Goal: Download file/media

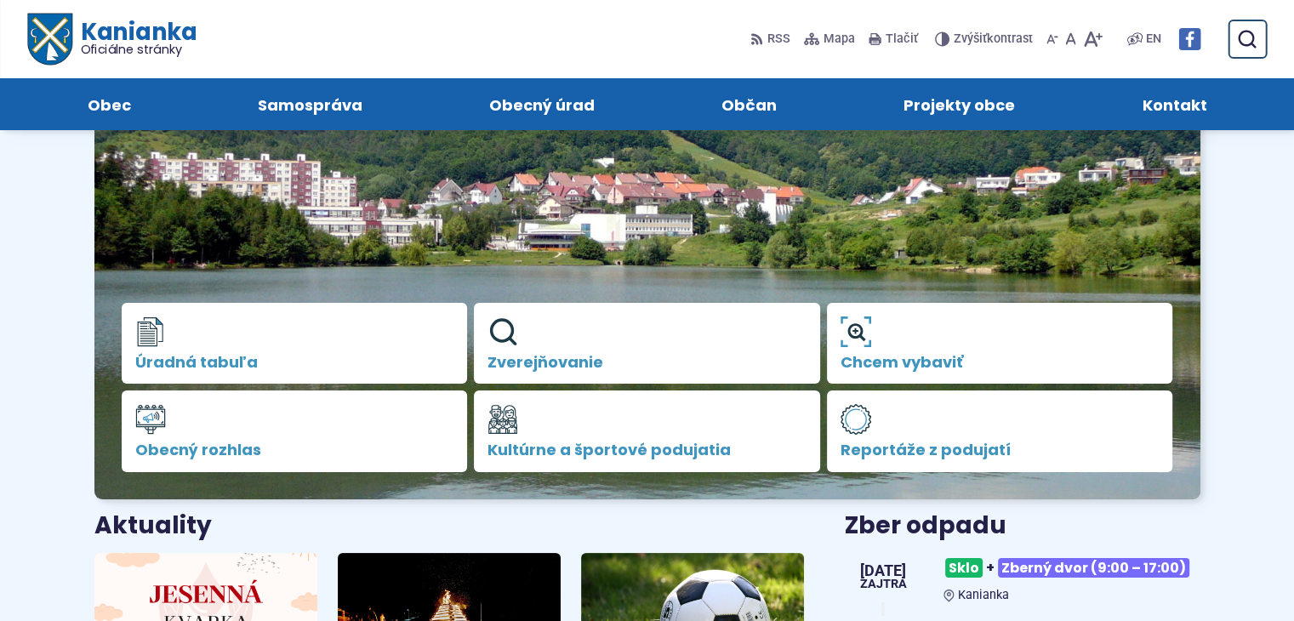
scroll to position [85, 0]
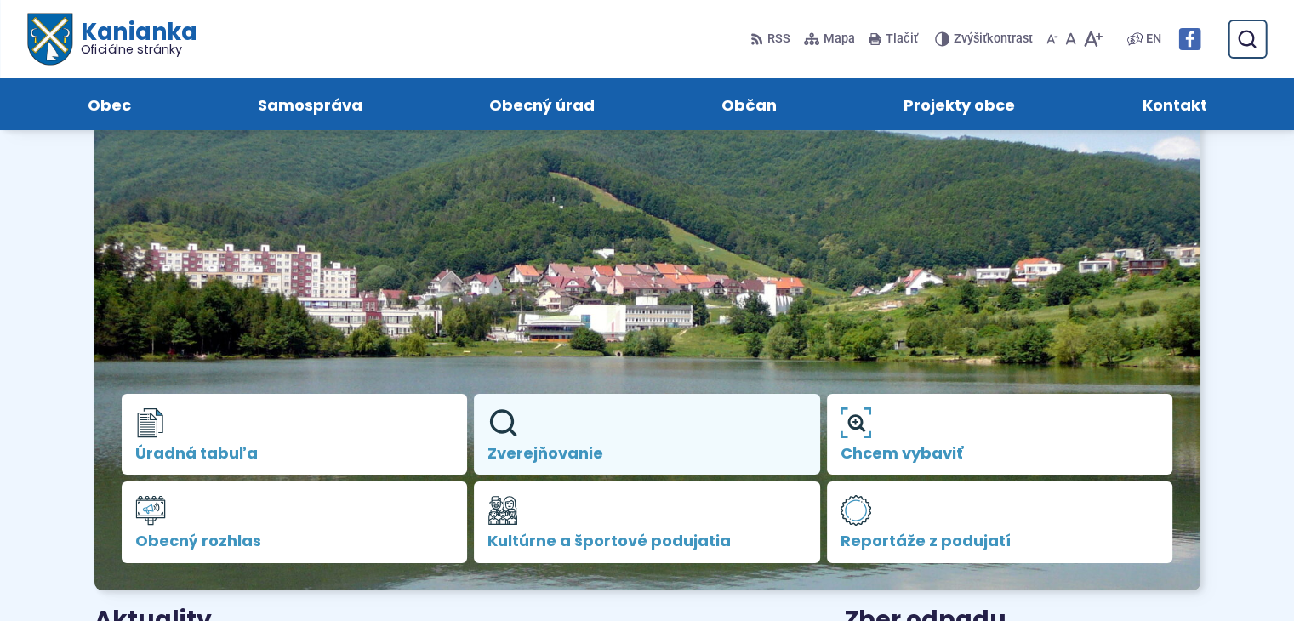
click at [506, 438] on link "Zverejňovanie" at bounding box center [647, 435] width 346 height 82
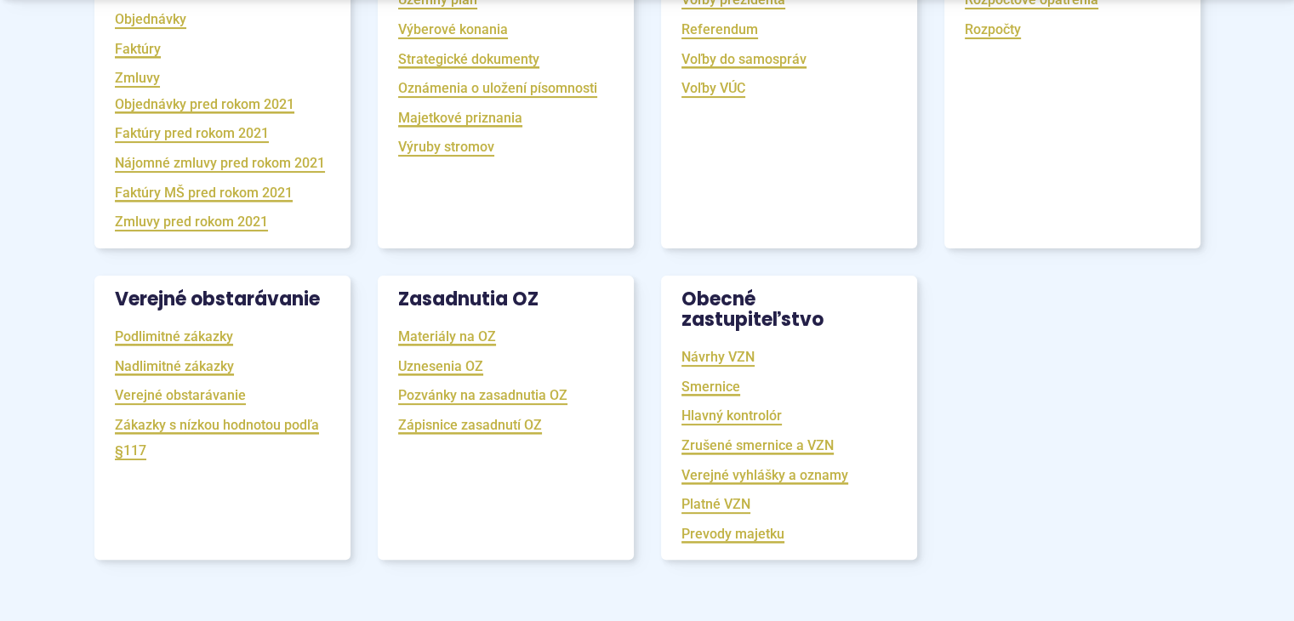
scroll to position [510, 0]
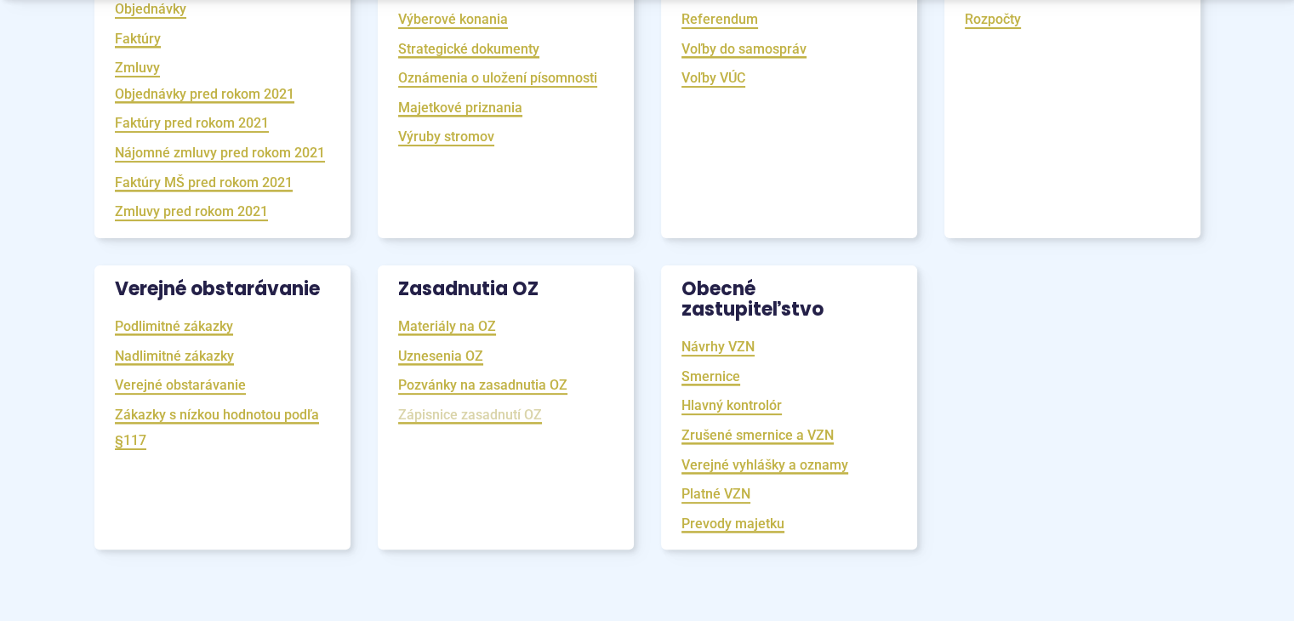
click at [470, 425] on link "Zápisnice zasadnutí OZ" at bounding box center [470, 415] width 144 height 20
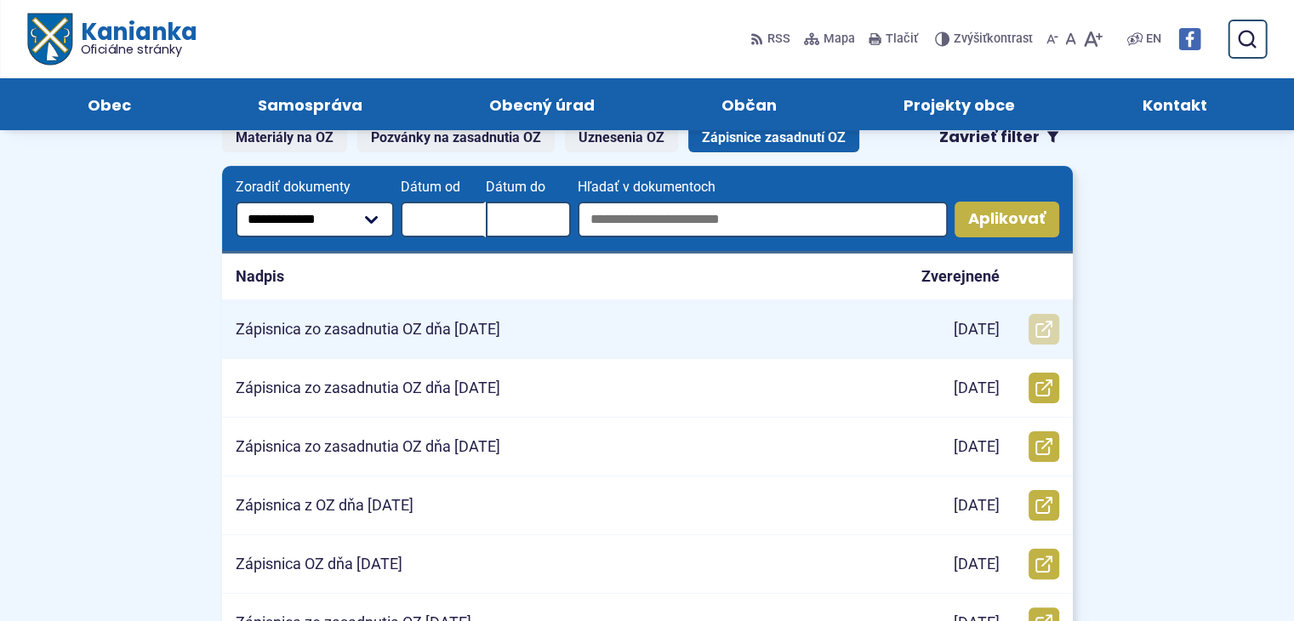
scroll to position [255, 0]
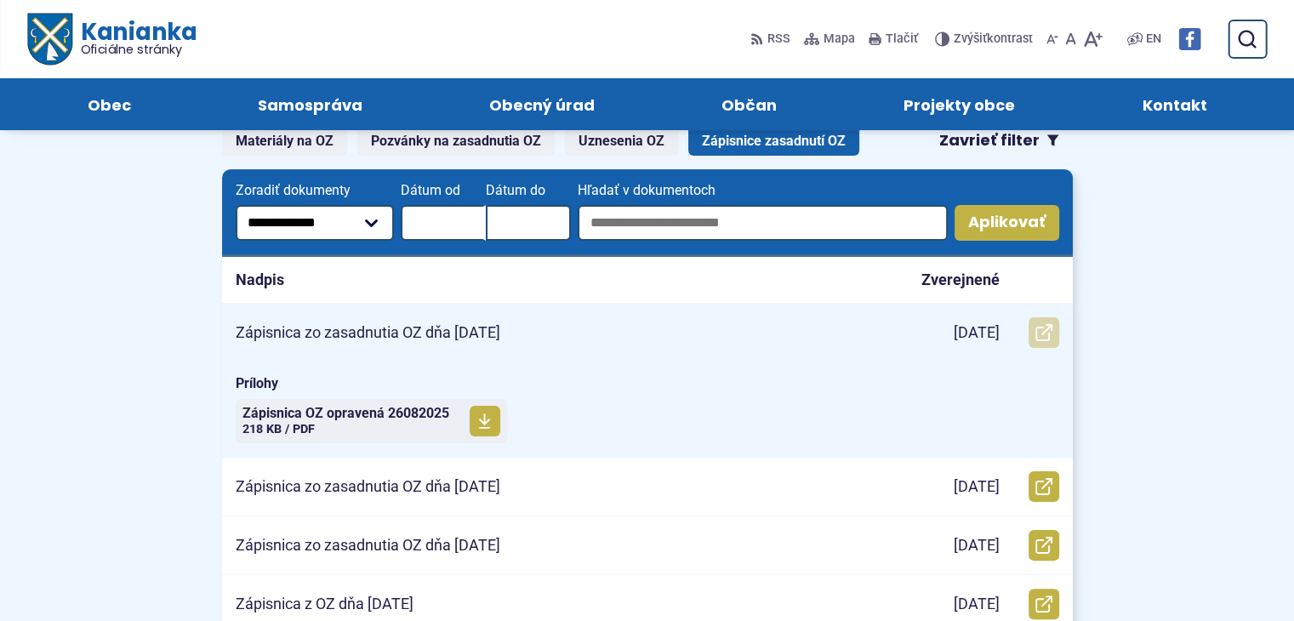
click at [1037, 328] on icon at bounding box center [1043, 332] width 17 height 17
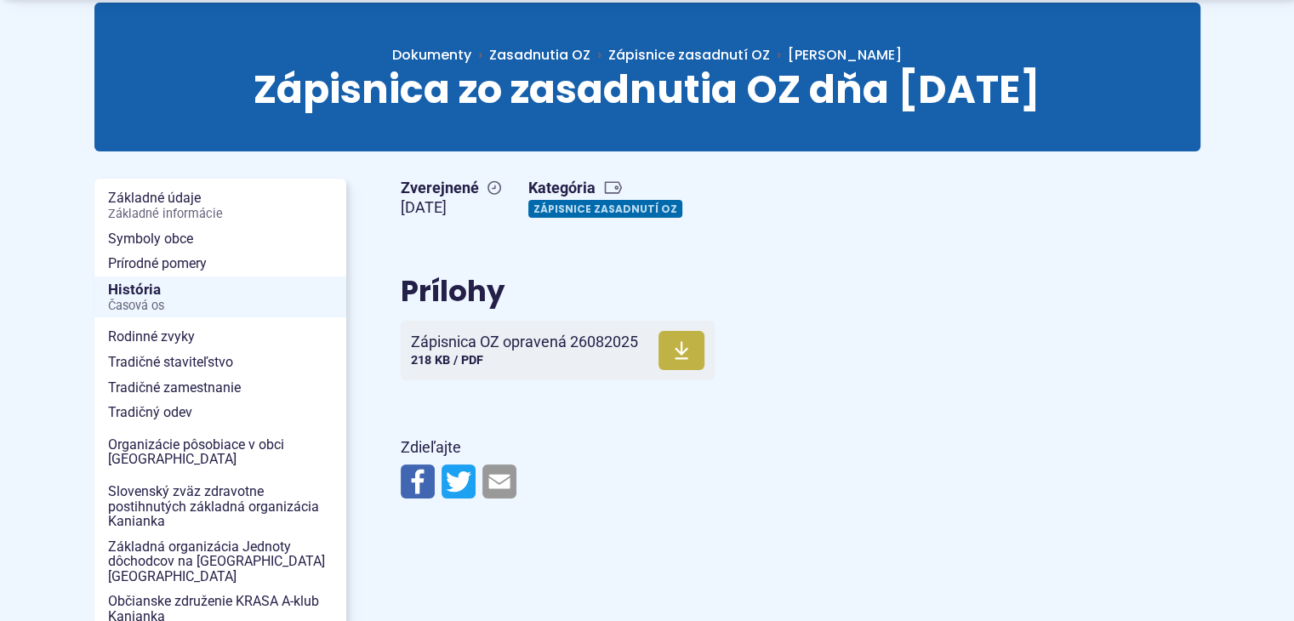
scroll to position [170, 0]
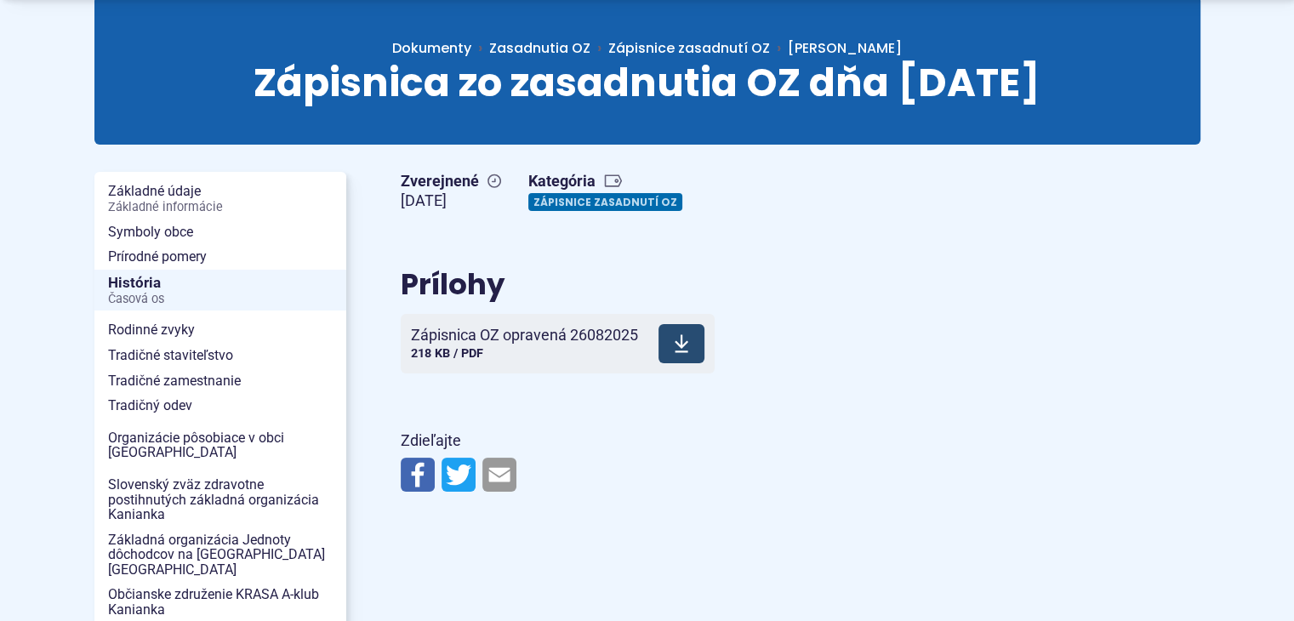
click at [675, 338] on icon at bounding box center [681, 343] width 15 height 20
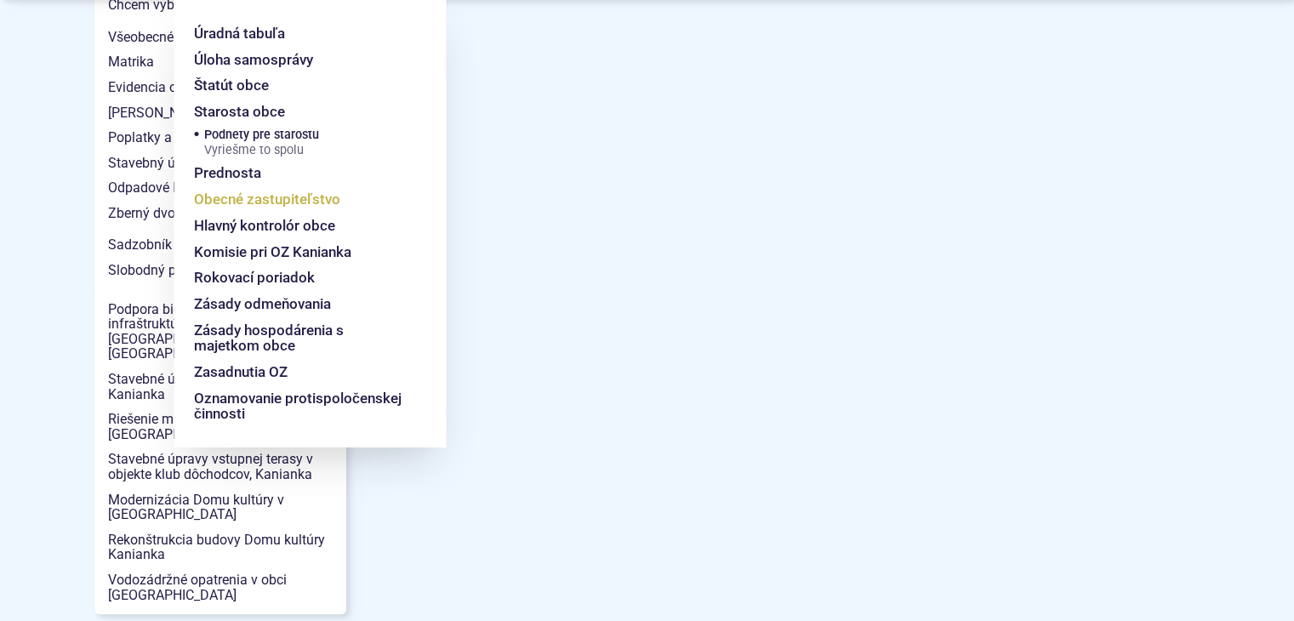
scroll to position [1872, 0]
